Goal: Task Accomplishment & Management: Manage account settings

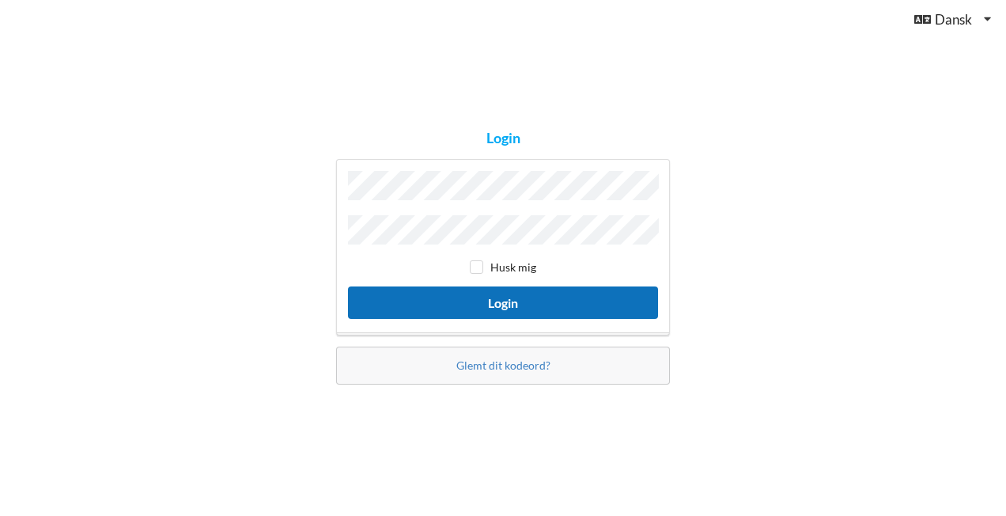
click at [490, 297] on button "Login" at bounding box center [503, 302] width 310 height 32
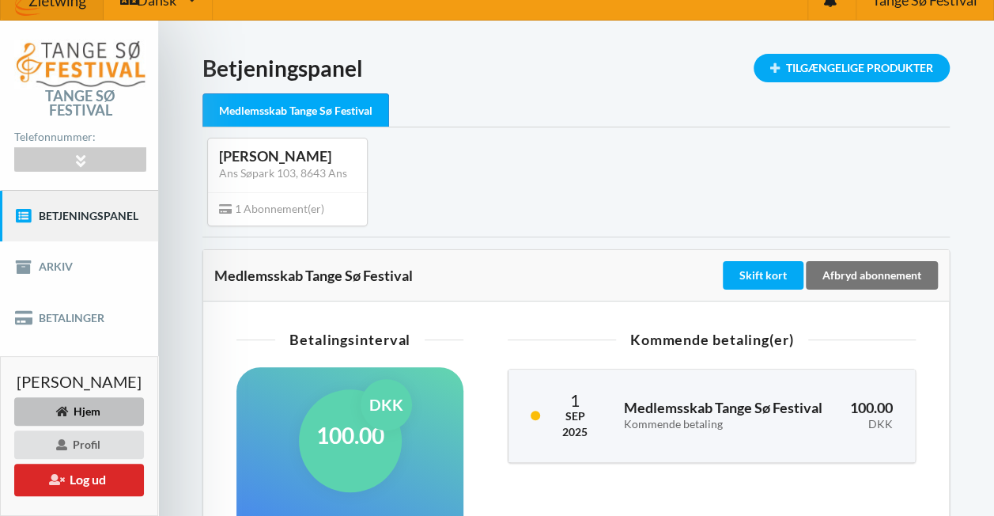
scroll to position [8, 0]
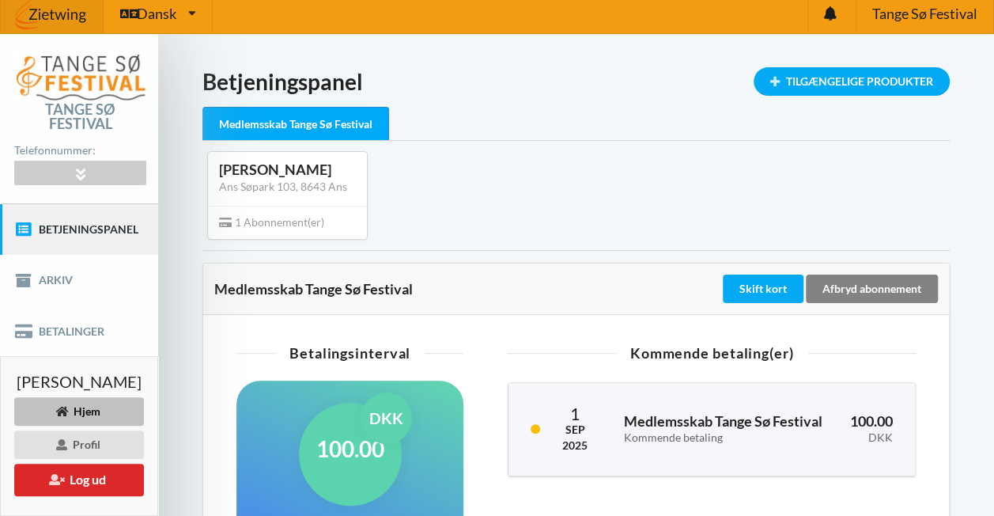
click at [879, 284] on div "Afbryd abonnement" at bounding box center [872, 288] width 132 height 28
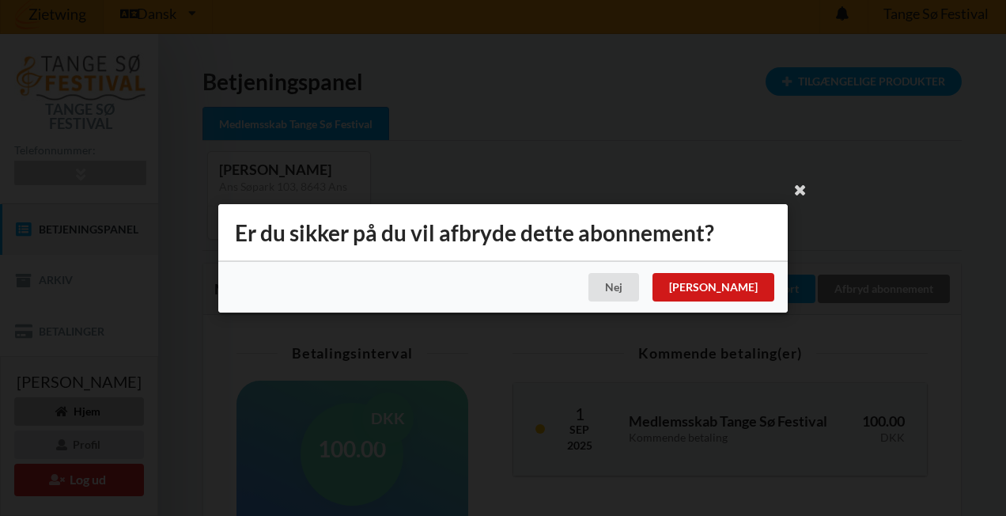
click at [741, 287] on div "[PERSON_NAME]" at bounding box center [713, 287] width 122 height 28
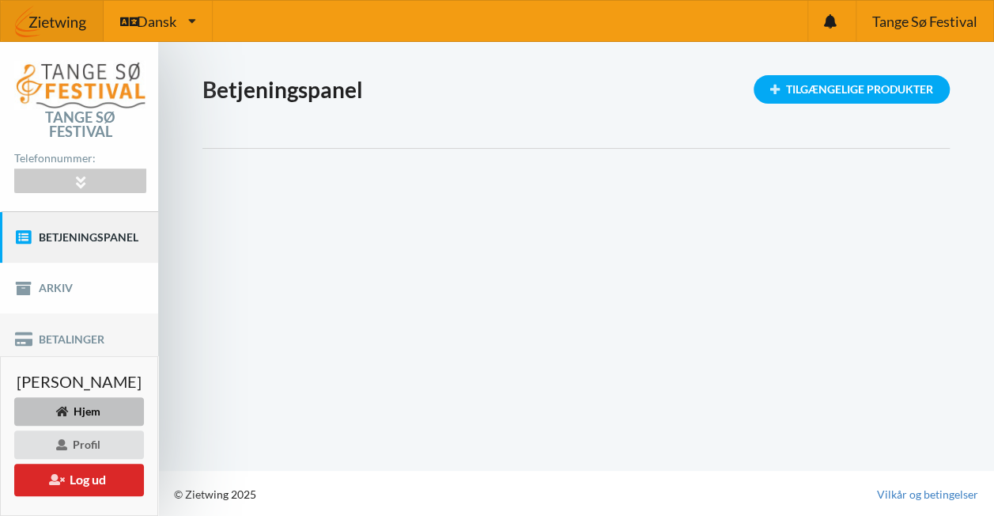
click at [76, 335] on link "Betalinger" at bounding box center [79, 338] width 158 height 51
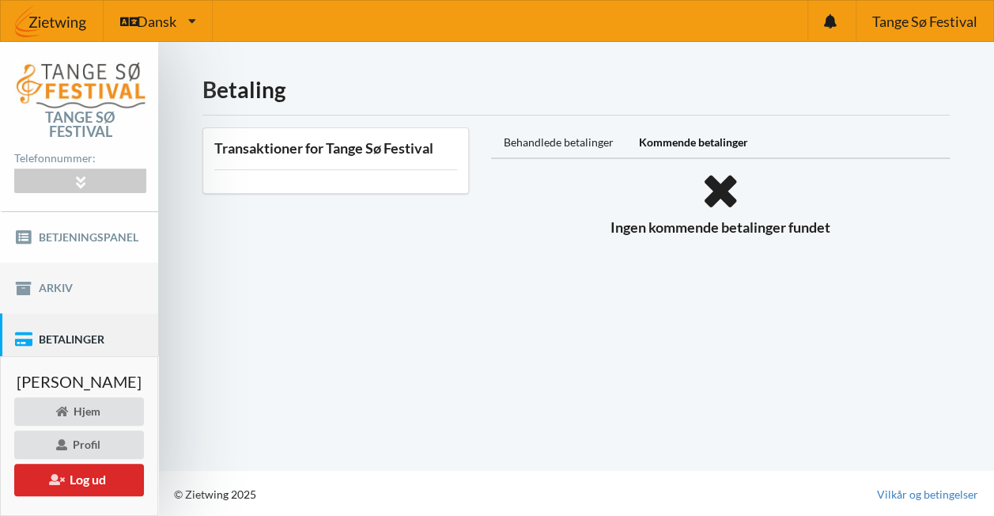
click at [55, 282] on link "Arkiv" at bounding box center [79, 288] width 158 height 51
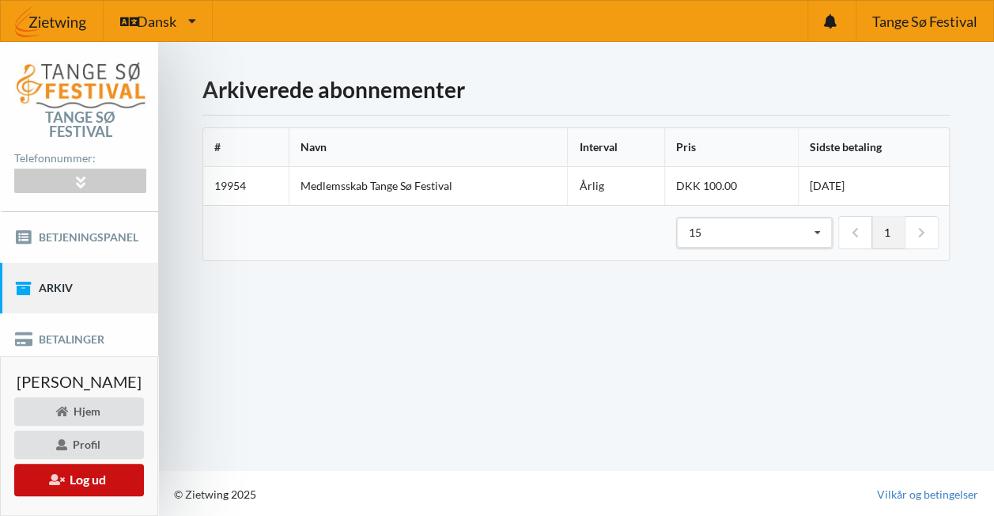
click at [97, 476] on button "Log ud" at bounding box center [79, 479] width 130 height 32
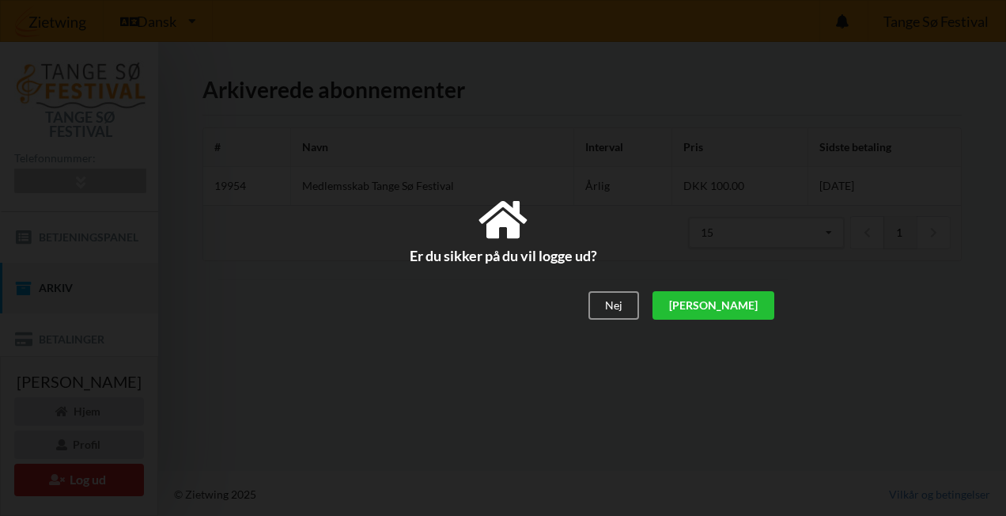
click at [758, 304] on div "[PERSON_NAME]" at bounding box center [713, 306] width 122 height 28
